Goal: Task Accomplishment & Management: Use online tool/utility

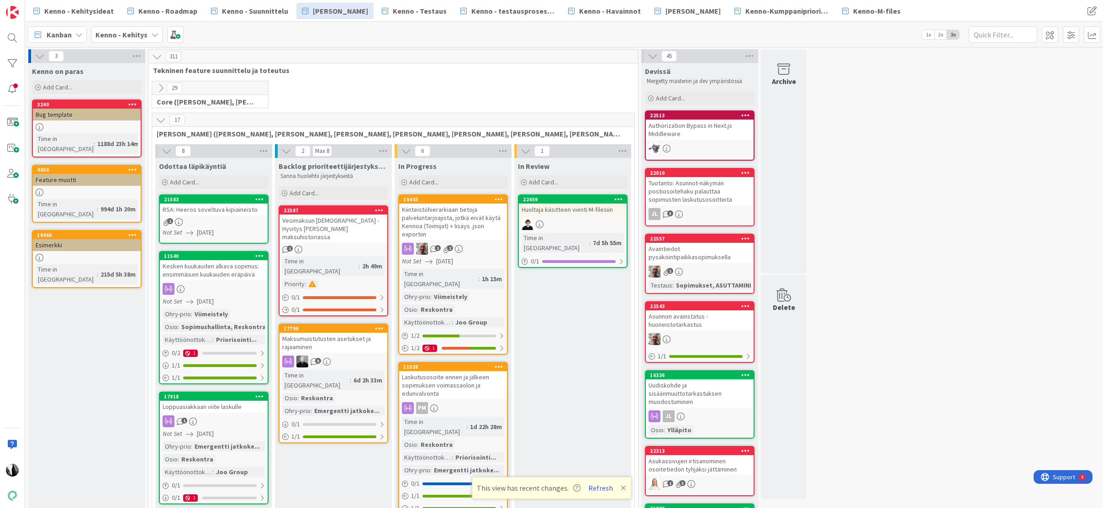
scroll to position [2, 0]
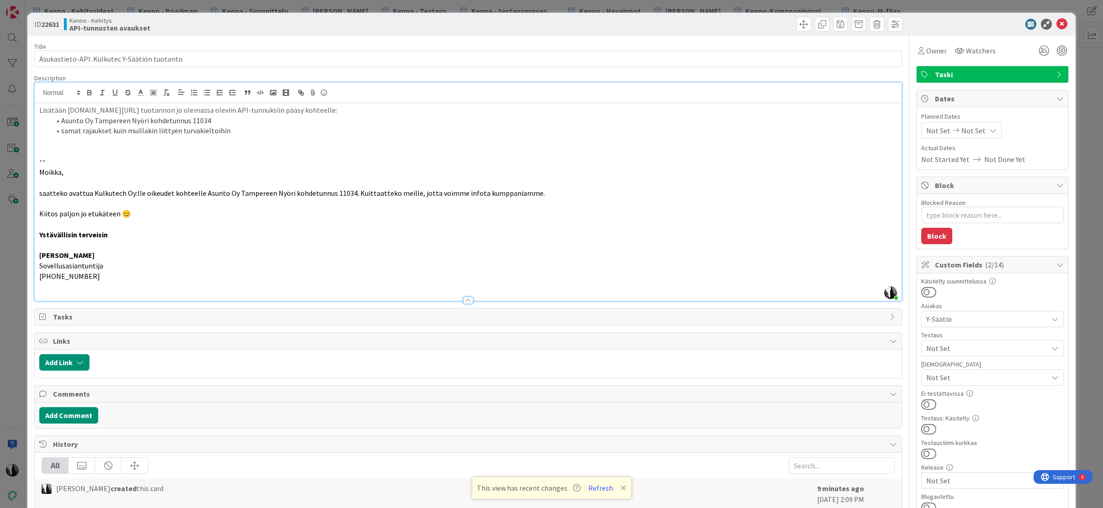
scroll to position [2104, 0]
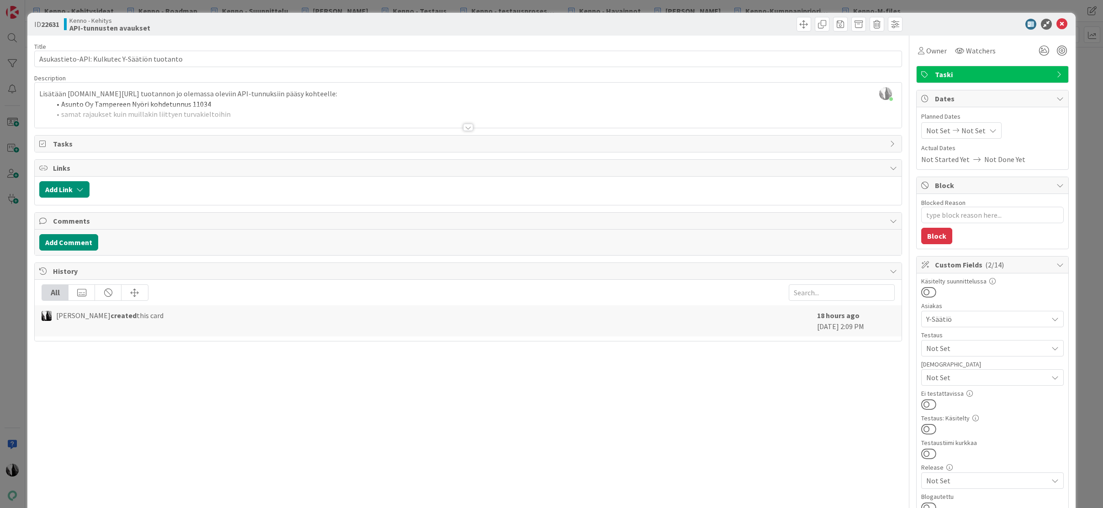
type textarea "x"
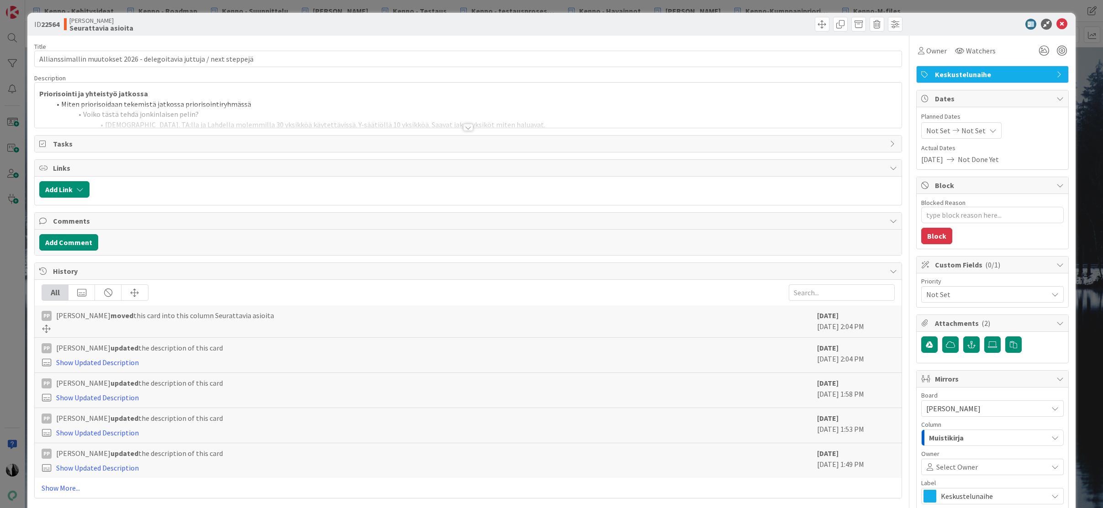
type textarea "x"
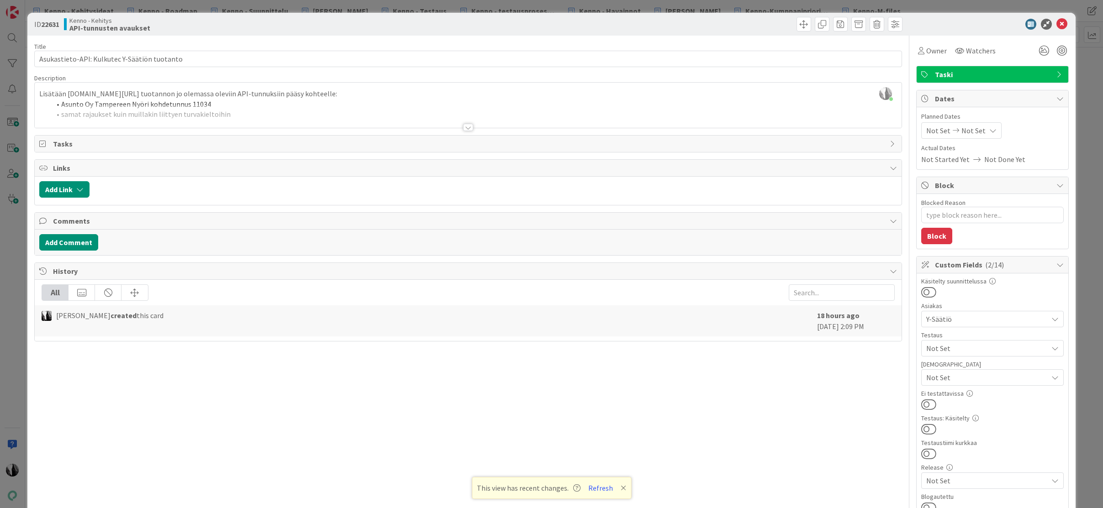
scroll to position [0, 0]
type textarea "x"
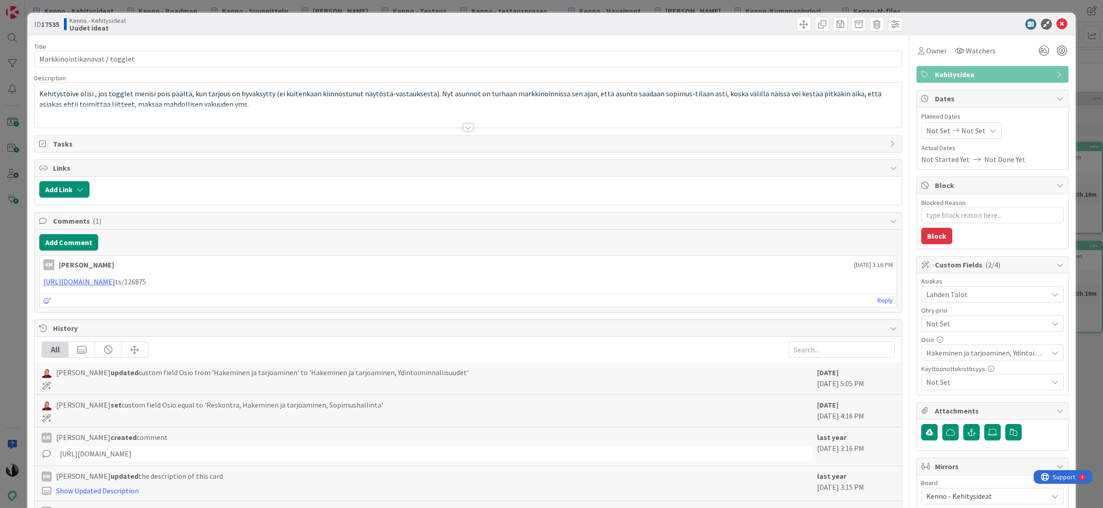
type textarea "x"
click at [466, 126] on div at bounding box center [468, 127] width 10 height 7
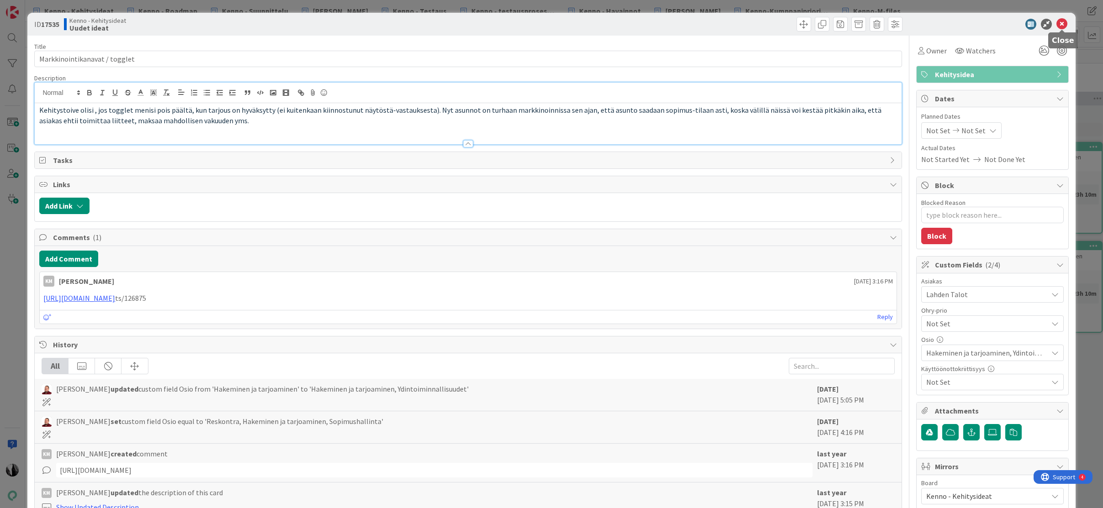
click at [1064, 23] on icon at bounding box center [1061, 24] width 11 height 11
